Goal: Information Seeking & Learning: Learn about a topic

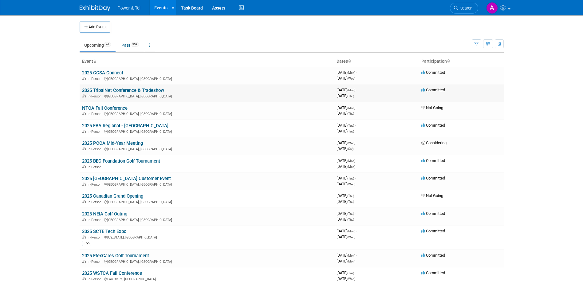
click at [149, 90] on link "2025 TribalNet Conference & Tradeshow" at bounding box center [123, 91] width 82 height 6
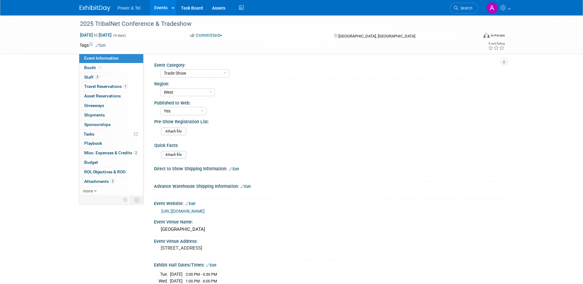
select select "Trade Show"
select select "West"
select select "Yes"
click at [119, 77] on link "3 Staff 3" at bounding box center [111, 77] width 64 height 9
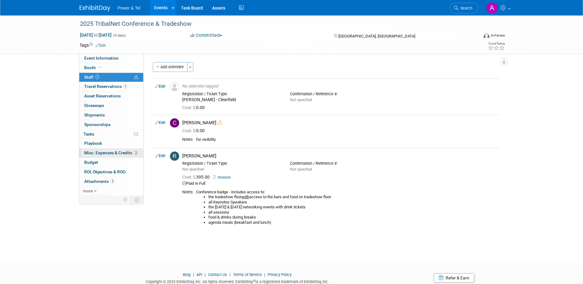
click at [107, 155] on span "Misc. Expenses & Credits 2" at bounding box center [111, 152] width 54 height 5
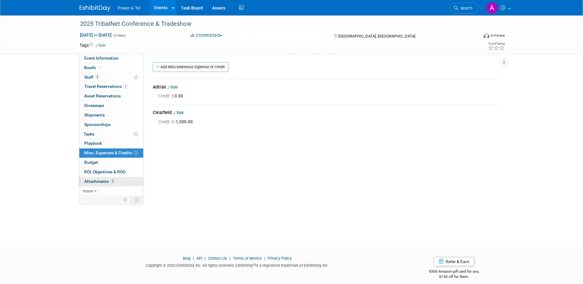
click at [100, 185] on link "2 Attachments 2" at bounding box center [111, 181] width 64 height 9
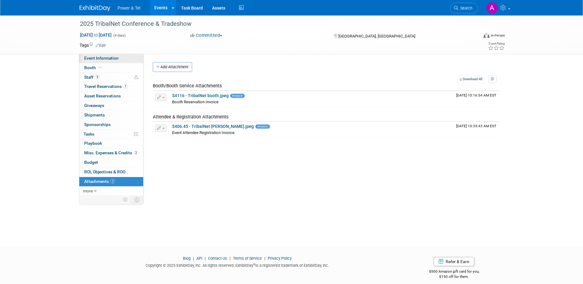
click at [118, 56] on link "Event Information" at bounding box center [111, 58] width 64 height 9
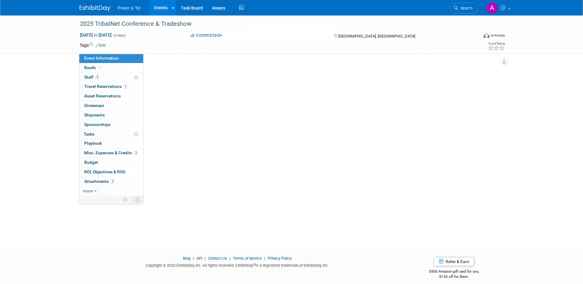
select select "Trade Show"
select select "West"
select select "Yes"
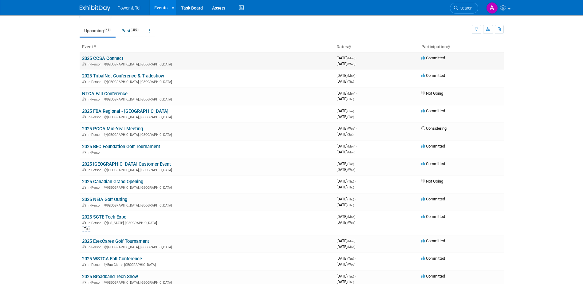
scroll to position [14, 0]
click at [128, 35] on link "Past 359" at bounding box center [130, 32] width 27 height 12
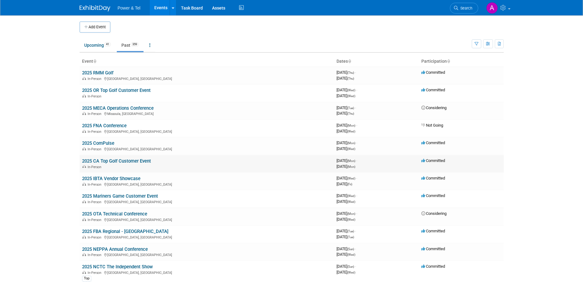
click at [115, 160] on link "2025 CA Top Golf Customer Event" at bounding box center [116, 161] width 69 height 6
click at [98, 91] on link "2025 OR Top Golf Customer Event" at bounding box center [116, 91] width 69 height 6
click at [113, 161] on link "2025 CA Top Golf Customer Event" at bounding box center [116, 161] width 69 height 6
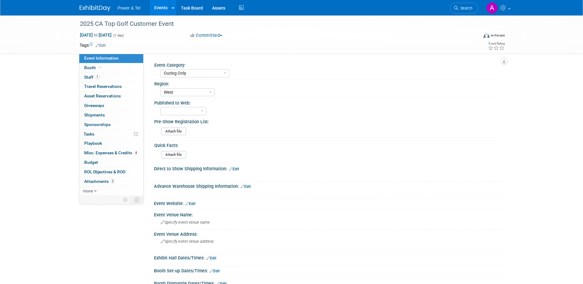
select select "Outing Only"
select select "West"
click at [113, 66] on link "Booth" at bounding box center [111, 67] width 64 height 9
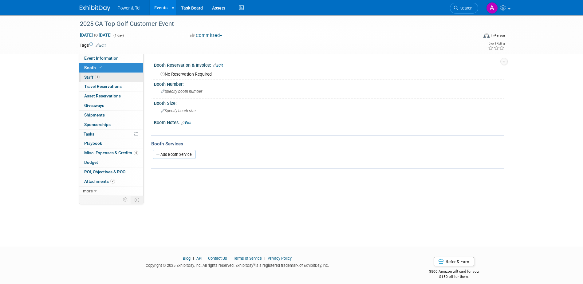
click at [110, 76] on link "1 Staff 1" at bounding box center [111, 77] width 64 height 9
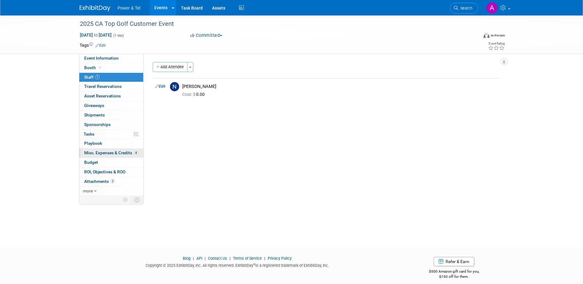
click at [103, 149] on link "4 Misc. Expenses & Credits 4" at bounding box center [111, 152] width 64 height 9
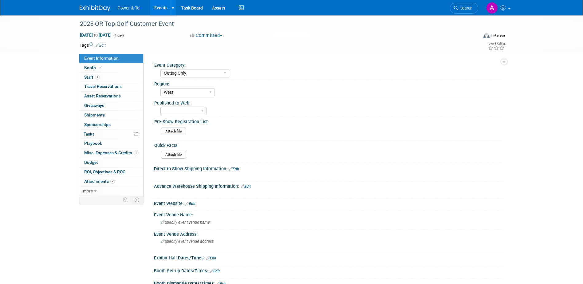
select select "Outing Only"
select select "West"
click at [112, 66] on link "Booth" at bounding box center [111, 67] width 64 height 9
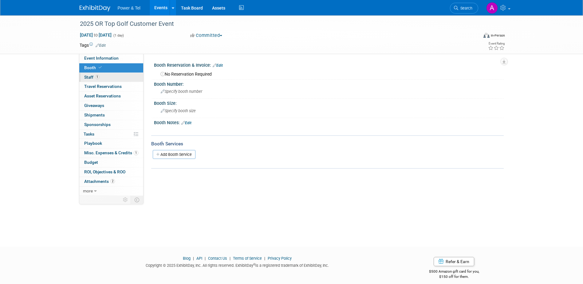
click at [112, 74] on link "1 Staff 1" at bounding box center [111, 77] width 64 height 9
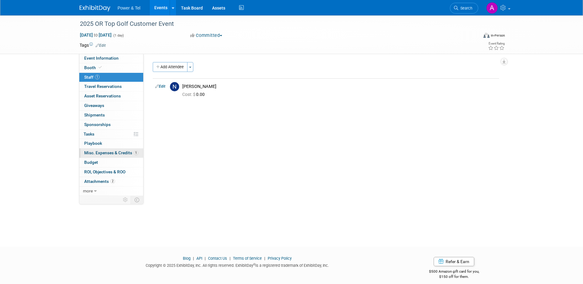
click at [102, 152] on span "Misc. Expenses & Credits 1" at bounding box center [111, 152] width 54 height 5
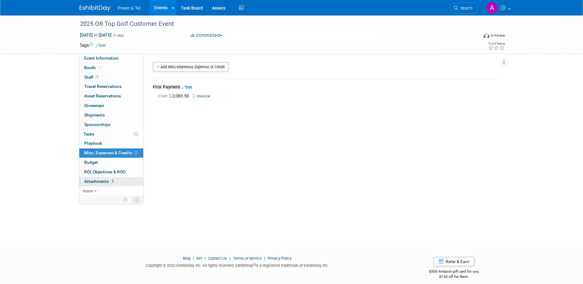
click at [100, 182] on span "Attachments 2" at bounding box center [99, 181] width 31 height 5
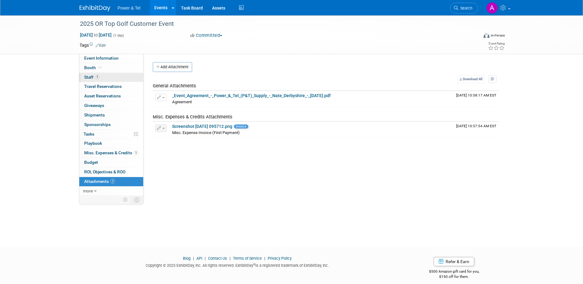
click at [106, 77] on link "1 Staff 1" at bounding box center [111, 77] width 64 height 9
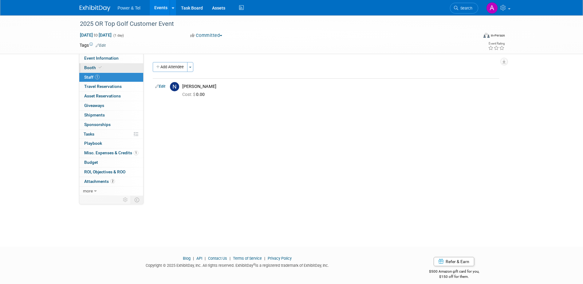
click at [110, 68] on link "Booth" at bounding box center [111, 67] width 64 height 9
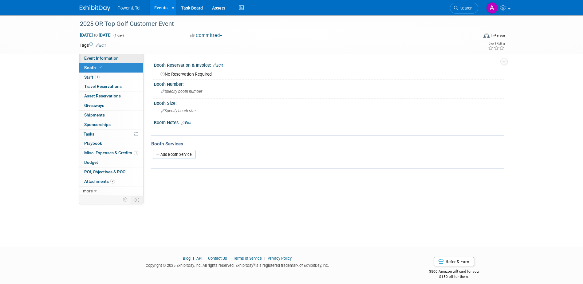
click at [115, 60] on span "Event Information" at bounding box center [101, 58] width 34 height 5
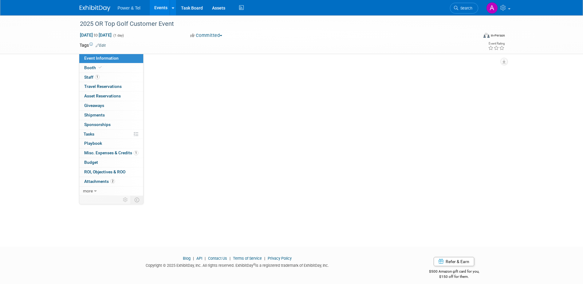
select select "Outing Only"
select select "West"
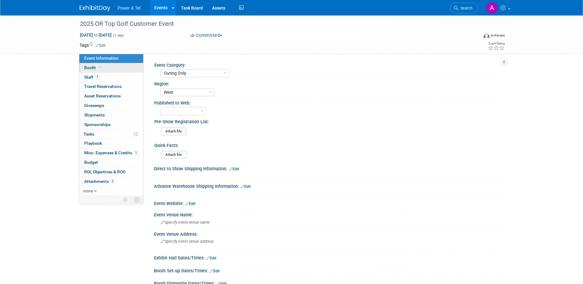
click at [121, 66] on link "Booth" at bounding box center [111, 67] width 64 height 9
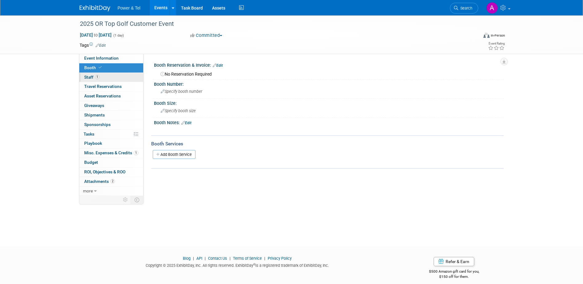
click at [120, 76] on link "1 Staff 1" at bounding box center [111, 77] width 64 height 9
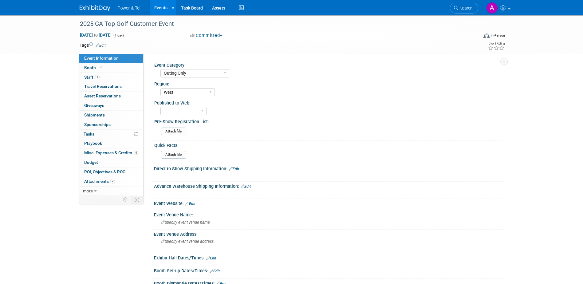
select select "Outing Only"
select select "West"
click at [121, 68] on link "Booth" at bounding box center [111, 67] width 64 height 9
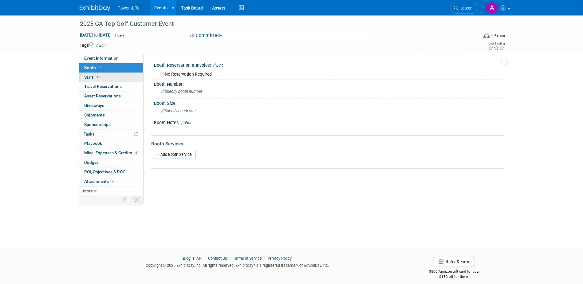
click at [114, 81] on link "1 Staff 1" at bounding box center [111, 77] width 64 height 9
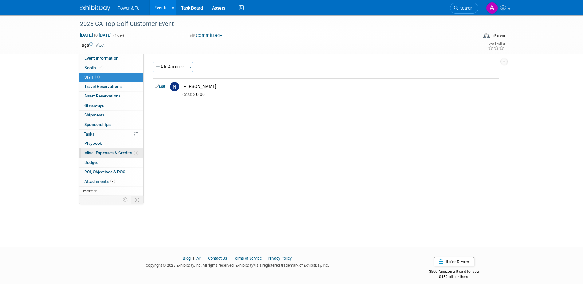
click at [111, 155] on span "Misc. Expenses & Credits 4" at bounding box center [111, 152] width 54 height 5
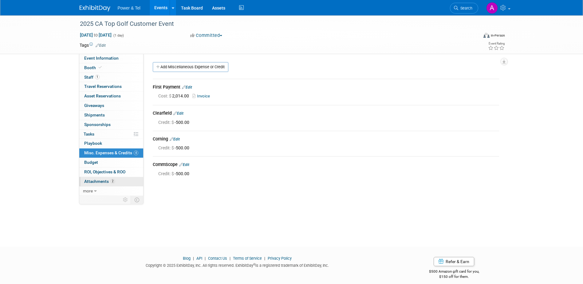
click at [100, 178] on link "2 Attachments 2" at bounding box center [111, 181] width 64 height 9
